Goal: Check status: Check status

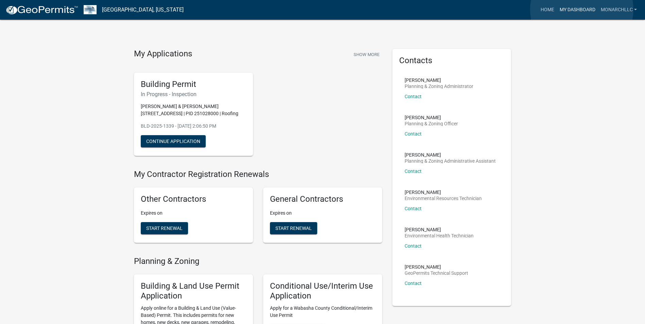
click at [582, 10] on link "My Dashboard" at bounding box center [577, 9] width 41 height 13
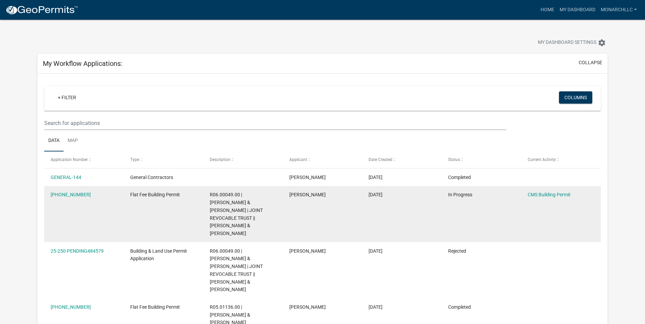
click at [540, 191] on datatable-body-cell "CMS Building Permit" at bounding box center [561, 214] width 80 height 56
click at [541, 191] on div "CMS Building Permit" at bounding box center [561, 195] width 66 height 8
click at [541, 194] on link "CMS Building Permit" at bounding box center [549, 194] width 43 height 5
click at [65, 207] on datatable-body-cell "[PHONE_NUMBER]" at bounding box center [84, 214] width 80 height 56
click at [65, 195] on link "[PHONE_NUMBER]" at bounding box center [71, 194] width 40 height 5
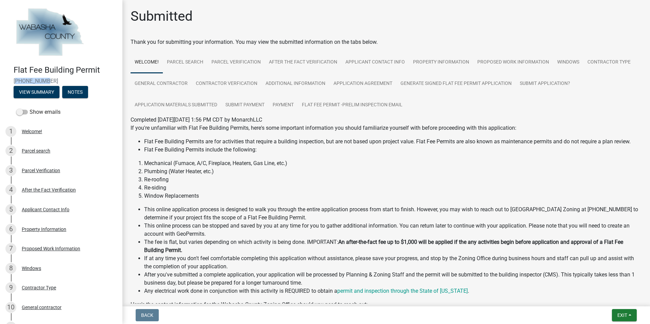
drag, startPoint x: 45, startPoint y: 79, endPoint x: 13, endPoint y: 79, distance: 32.0
click at [13, 79] on div "Flat Fee Building Permit [PHONE_NUMBER] View Summary Notes" at bounding box center [60, 80] width 111 height 40
copy span "[PHONE_NUMBER]"
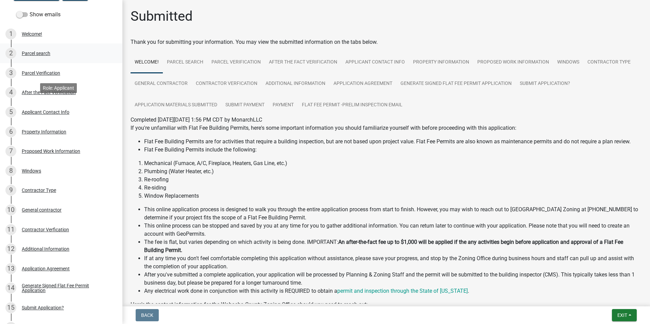
scroll to position [5, 0]
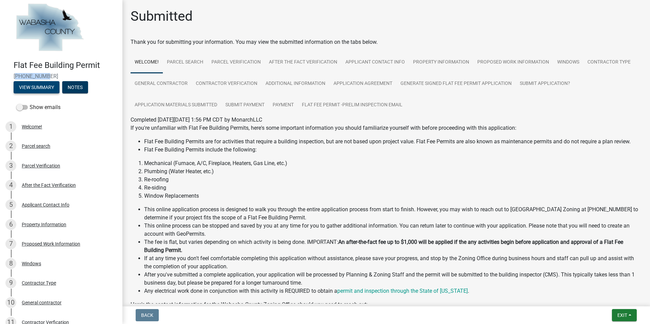
click at [45, 88] on button "View Summary" at bounding box center [37, 87] width 46 height 12
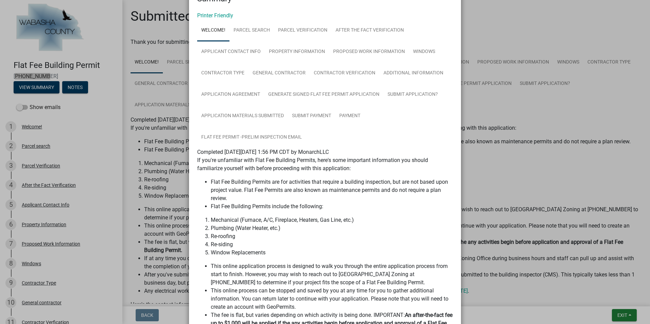
scroll to position [0, 0]
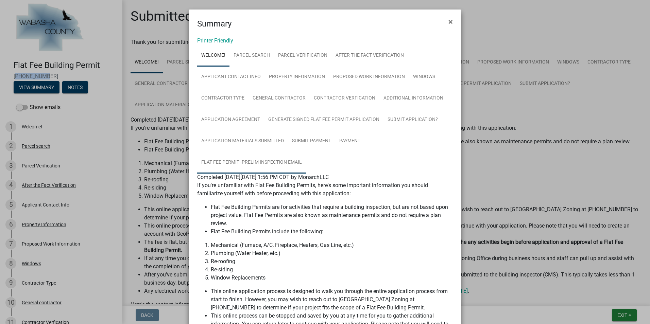
click at [228, 164] on link "Flat Fee Permit -Prelim Inspection Email" at bounding box center [251, 163] width 109 height 22
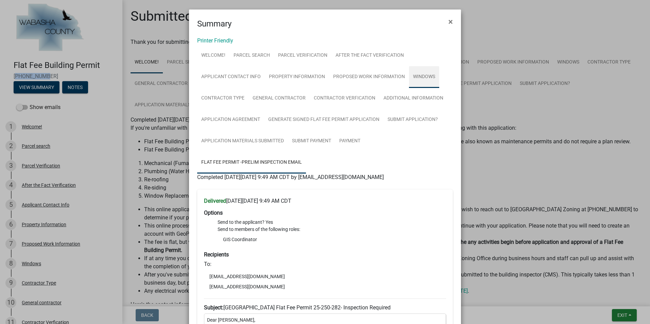
click at [417, 78] on link "Windows" at bounding box center [424, 77] width 30 height 22
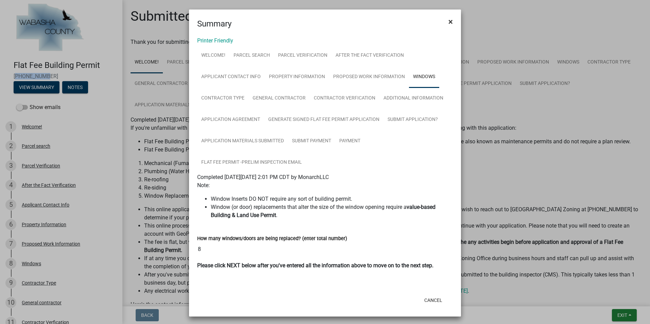
click at [448, 20] on span "×" at bounding box center [450, 22] width 4 height 10
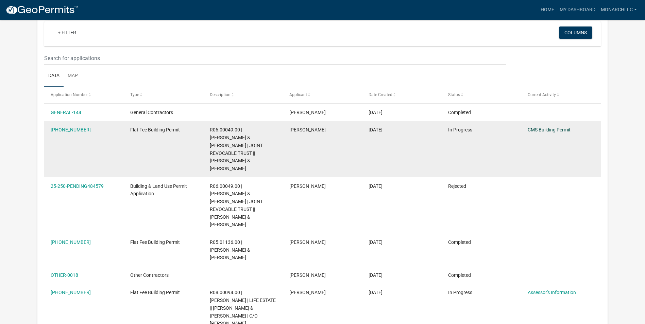
scroll to position [68, 0]
